Goal: Transaction & Acquisition: Download file/media

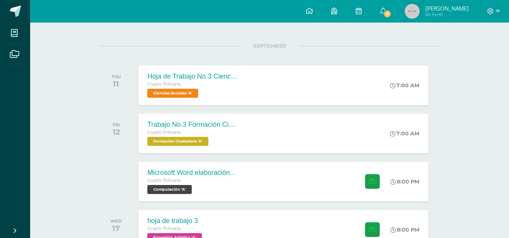
scroll to position [98, 0]
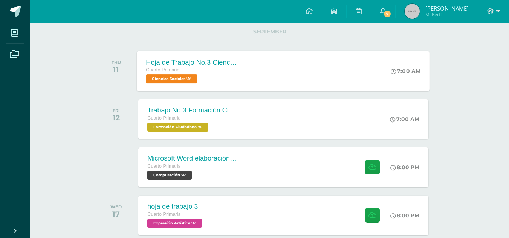
click at [233, 73] on div "Cuarto Primaria" at bounding box center [191, 70] width 91 height 8
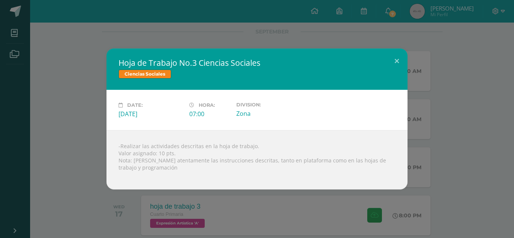
click at [93, 102] on div "Hoja de Trabajo No.3 Ciencias Sociales Ciencias Sociales Date: Thursday 11 de S…" at bounding box center [257, 119] width 508 height 141
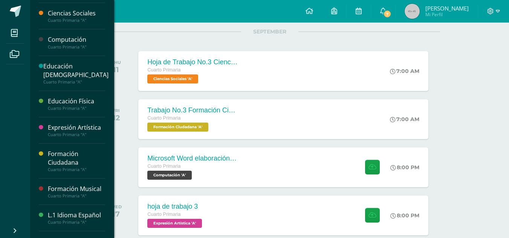
scroll to position [43, 0]
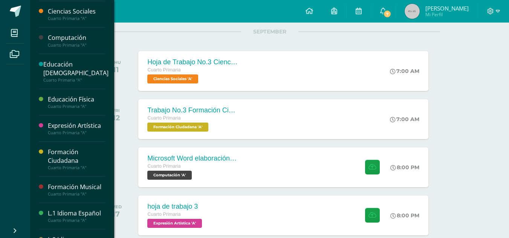
click at [88, 21] on div "Cuarto Primaria "A"" at bounding box center [76, 18] width 57 height 5
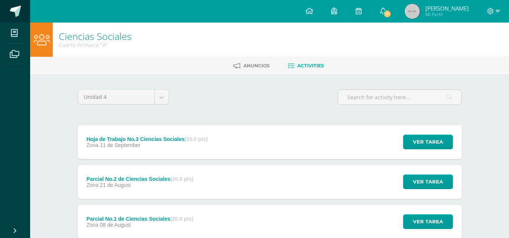
click at [14, 10] on span at bounding box center [15, 11] width 11 height 11
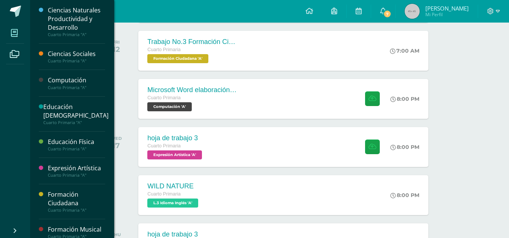
click at [13, 41] on link "My courses" at bounding box center [15, 33] width 18 height 21
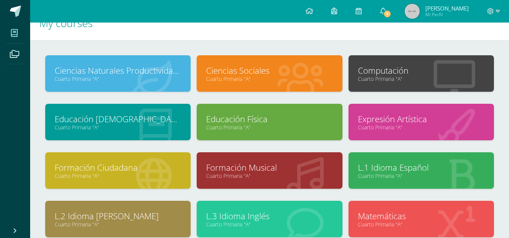
scroll to position [17, 0]
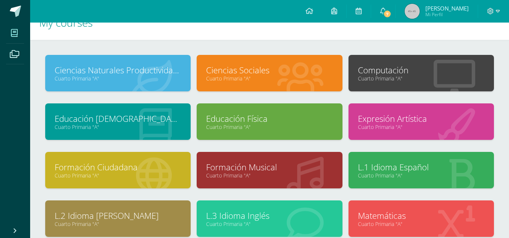
click at [171, 166] on link "Formación Ciudadana" at bounding box center [118, 168] width 127 height 12
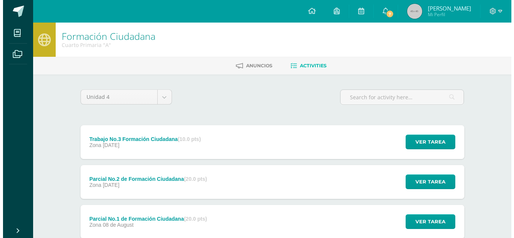
scroll to position [91, 0]
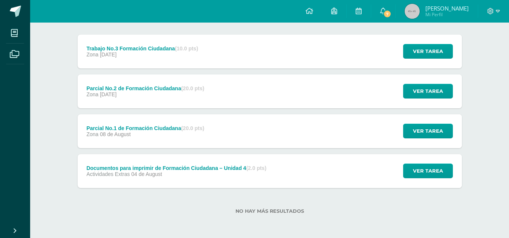
click at [250, 181] on div "Documentos para imprimir de Formación Ciudadana – Unidad 4 (2.0 pts) Actividade…" at bounding box center [177, 171] width 198 height 34
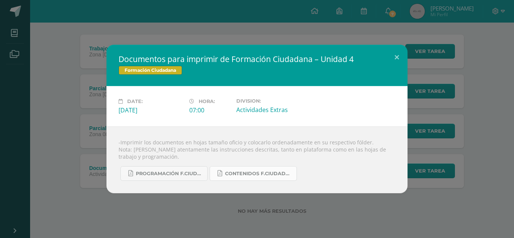
click at [234, 168] on link "Contenidos F.Ciudadana U4.pdf" at bounding box center [253, 173] width 87 height 15
